Goal: Register for event/course

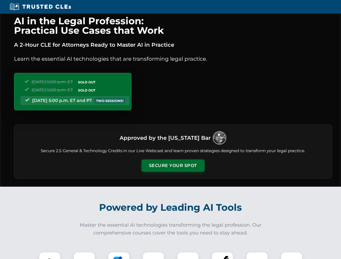
click at [173, 166] on button "Secure Your Spot" at bounding box center [172, 165] width 63 height 12
click at [50, 256] on img at bounding box center [50, 263] width 16 height 16
click at [84, 256] on div at bounding box center [84, 263] width 22 height 22
click at [119, 256] on div at bounding box center [119, 263] width 22 height 22
